Goal: Transaction & Acquisition: Purchase product/service

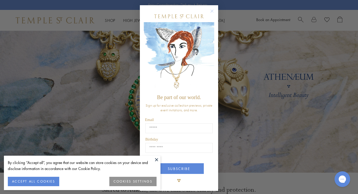
scroll to position [1, 0]
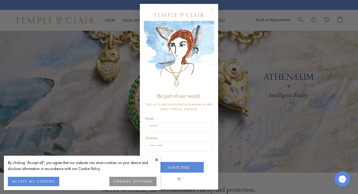
click at [211, 11] on circle "Close dialog" at bounding box center [212, 10] width 6 height 6
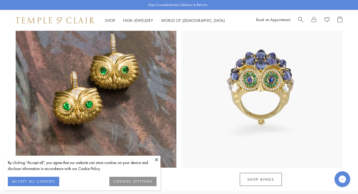
scroll to position [456, 0]
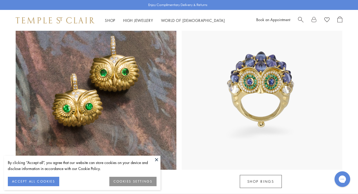
click at [130, 181] on button "COOKIES SETTINGS" at bounding box center [132, 181] width 47 height 9
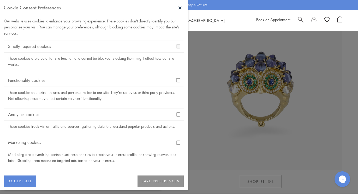
scroll to position [10, 0]
click at [156, 181] on button "SAVE PREFERENCES" at bounding box center [160, 180] width 46 height 11
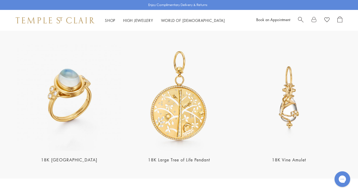
scroll to position [969, 0]
click at [75, 157] on link "18K [GEOGRAPHIC_DATA]" at bounding box center [69, 160] width 56 height 6
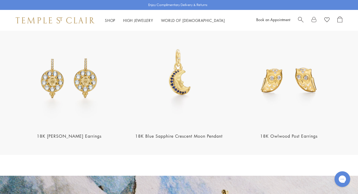
scroll to position [639, 0]
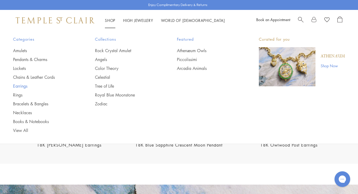
click at [25, 85] on link "Earrings" at bounding box center [43, 86] width 61 height 6
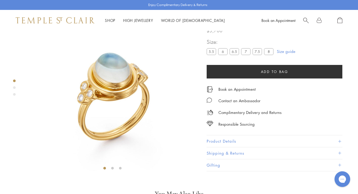
scroll to position [31, 0]
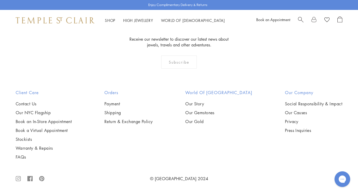
scroll to position [2503, 0]
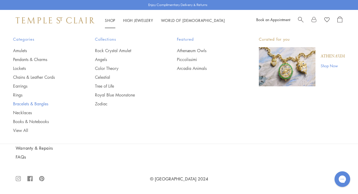
click at [21, 103] on link "Bracelets & Bangles" at bounding box center [43, 104] width 61 height 6
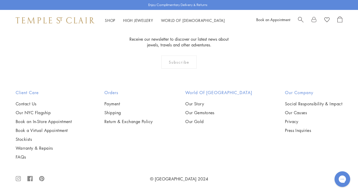
scroll to position [1797, 0]
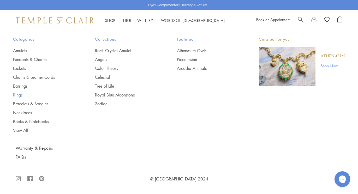
click at [19, 95] on link "Rings" at bounding box center [43, 95] width 61 height 6
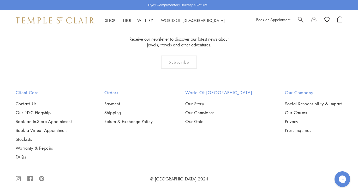
scroll to position [2250, 0]
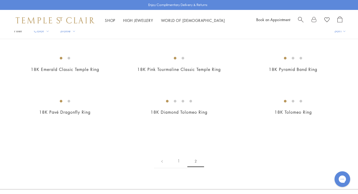
scroll to position [45, 0]
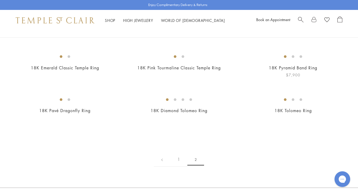
click at [0, 0] on img at bounding box center [0, 0] width 0 height 0
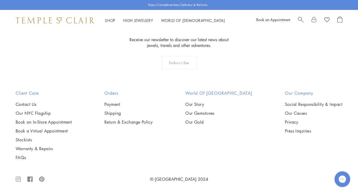
scroll to position [227, 0]
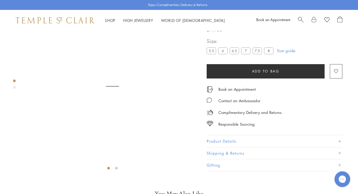
click at [269, 54] on label "8" at bounding box center [268, 51] width 9 height 7
